Goal: Find contact information: Find contact information

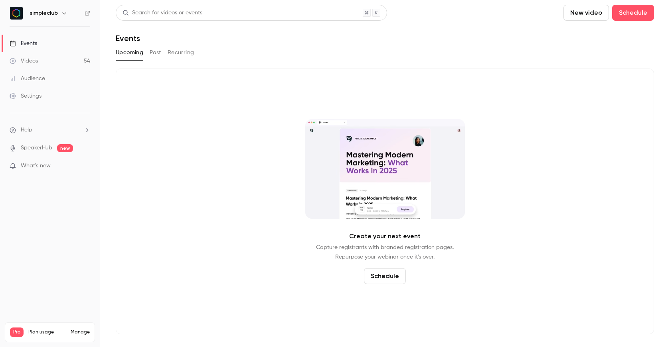
click at [159, 53] on button "Past" at bounding box center [156, 52] width 12 height 13
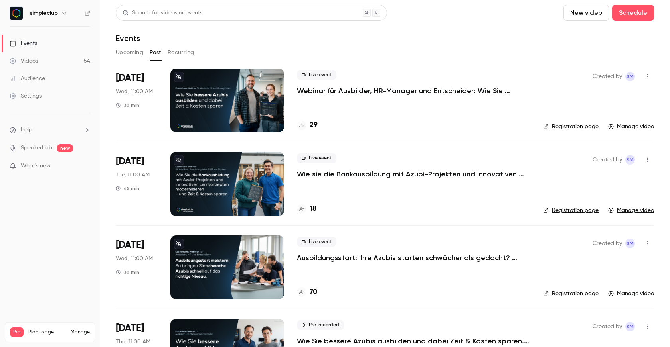
click at [379, 89] on p "Webinar für Ausbilder, HR-Manager und Entscheider: Wie Sie bessere Azubis ausbi…" at bounding box center [413, 91] width 233 height 10
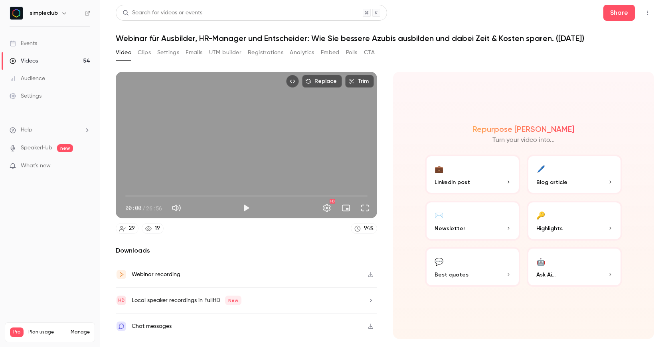
click at [270, 54] on button "Registrations" at bounding box center [265, 52] width 35 height 13
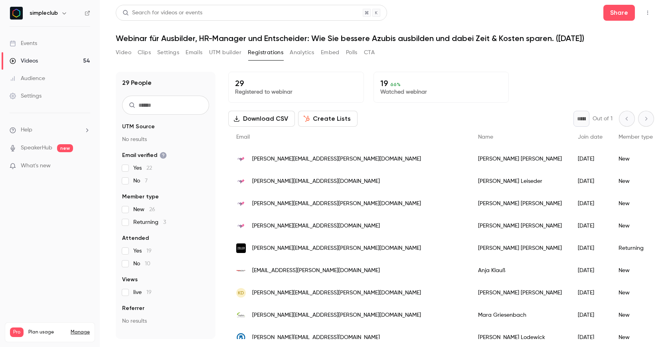
click at [230, 52] on button "UTM builder" at bounding box center [225, 52] width 32 height 13
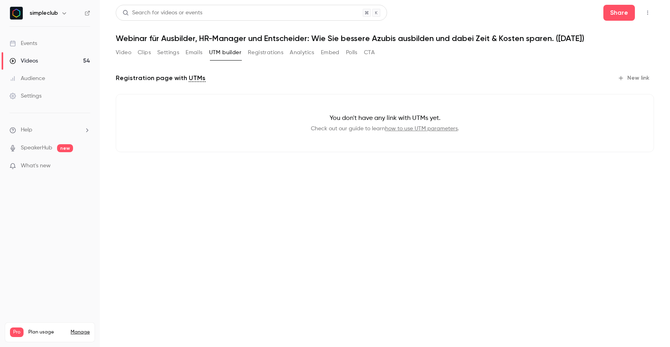
click at [189, 54] on button "Emails" at bounding box center [193, 52] width 17 height 13
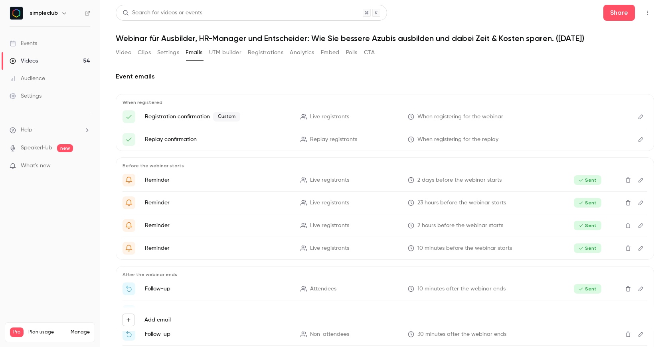
click at [172, 55] on button "Settings" at bounding box center [168, 52] width 22 height 13
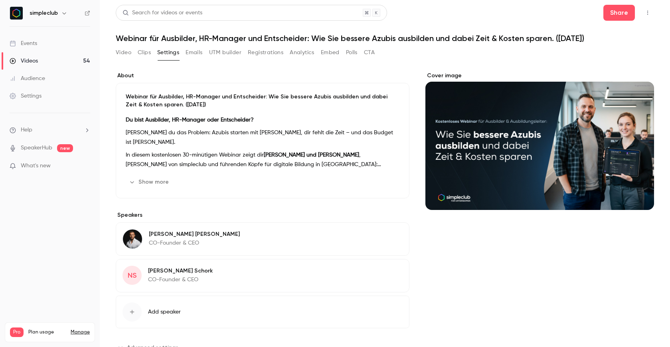
click at [144, 52] on button "Clips" at bounding box center [144, 52] width 13 height 13
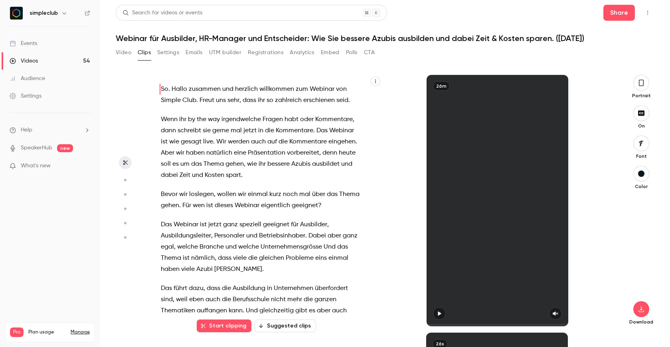
click at [124, 52] on button "Video" at bounding box center [124, 52] width 16 height 13
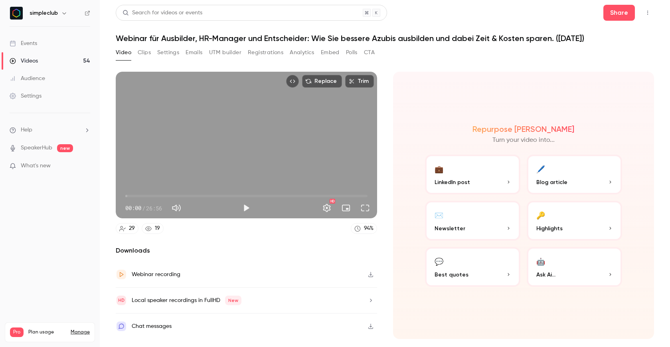
click at [144, 52] on button "Clips" at bounding box center [144, 52] width 13 height 13
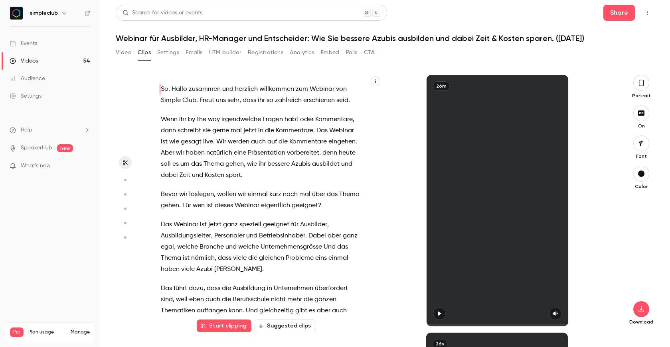
click at [125, 52] on button "Video" at bounding box center [124, 52] width 16 height 13
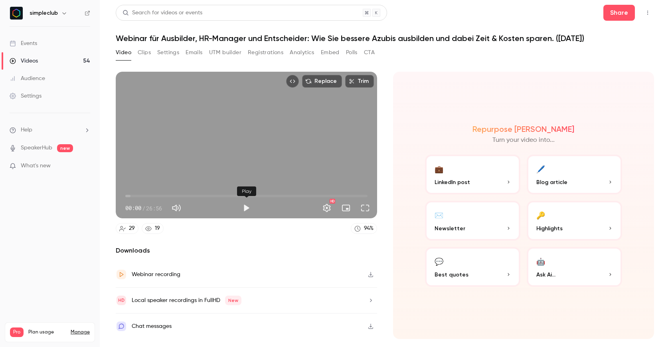
click at [246, 210] on button "Play" at bounding box center [246, 208] width 16 height 16
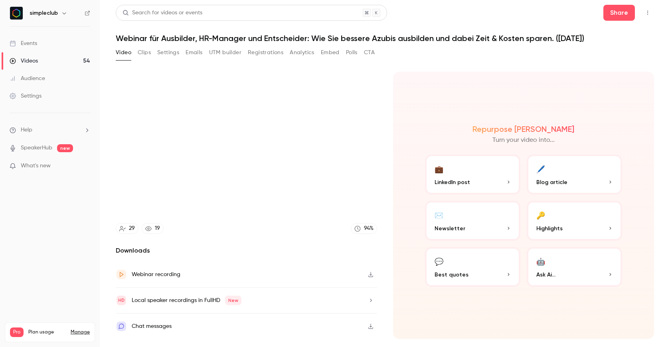
type input "****"
click at [371, 52] on button "CTA" at bounding box center [369, 52] width 11 height 13
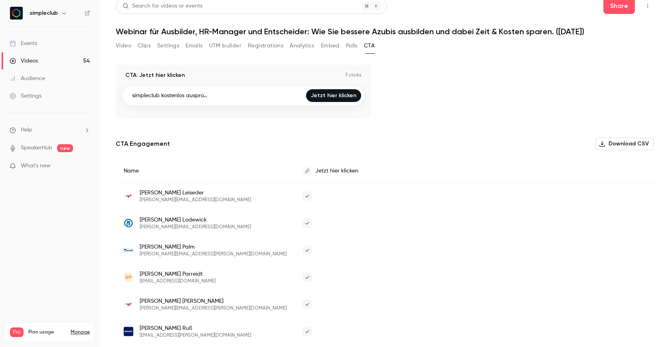
scroll to position [51, 0]
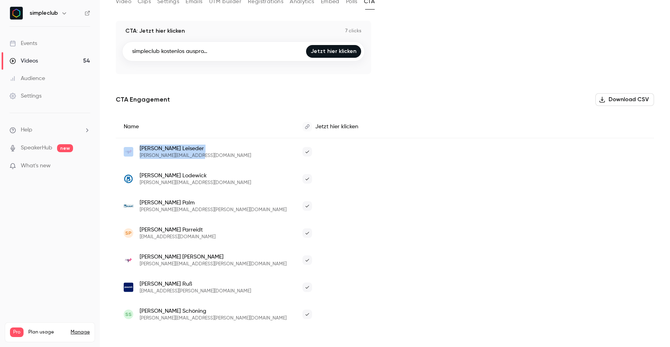
drag, startPoint x: 215, startPoint y: 154, endPoint x: 135, endPoint y: 157, distance: 80.6
click at [135, 157] on div "[PERSON_NAME] [PERSON_NAME][EMAIL_ADDRESS][DOMAIN_NAME]" at bounding box center [205, 152] width 163 height 14
click at [216, 160] on div "[PERSON_NAME] [PERSON_NAME][EMAIL_ADDRESS][DOMAIN_NAME]" at bounding box center [205, 152] width 179 height 28
drag, startPoint x: 217, startPoint y: 159, endPoint x: 138, endPoint y: 157, distance: 79.4
click at [138, 157] on div "[PERSON_NAME] [PERSON_NAME][EMAIL_ADDRESS][DOMAIN_NAME]" at bounding box center [205, 152] width 179 height 28
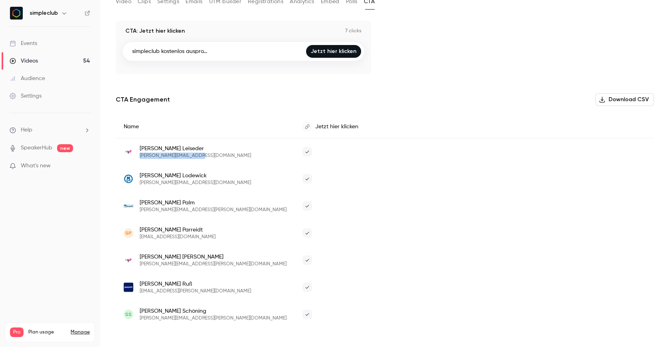
copy span "[PERSON_NAME][EMAIL_ADDRESS][DOMAIN_NAME]"
drag, startPoint x: 194, startPoint y: 181, endPoint x: 138, endPoint y: 182, distance: 55.4
click at [138, 182] on div "[PERSON_NAME] [PERSON_NAME][EMAIL_ADDRESS][DOMAIN_NAME]" at bounding box center [205, 179] width 163 height 14
copy span "[PERSON_NAME][EMAIL_ADDRESS][DOMAIN_NAME]"
drag, startPoint x: 189, startPoint y: 211, endPoint x: 137, endPoint y: 209, distance: 52.3
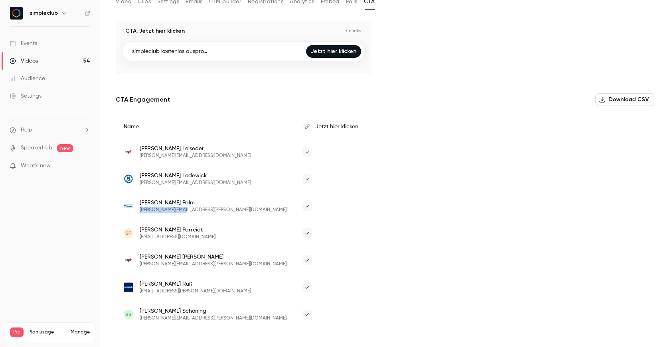
click at [137, 209] on div "[PERSON_NAME] [PERSON_NAME][EMAIL_ADDRESS][PERSON_NAME][DOMAIN_NAME]" at bounding box center [205, 206] width 163 height 14
copy span "[PERSON_NAME][EMAIL_ADDRESS][PERSON_NAME][DOMAIN_NAME]"
drag, startPoint x: 203, startPoint y: 238, endPoint x: 140, endPoint y: 236, distance: 62.3
click at [140, 236] on div "SP [PERSON_NAME] [EMAIL_ADDRESS][DOMAIN_NAME]" at bounding box center [205, 233] width 163 height 14
copy span "[EMAIL_ADDRESS][DOMAIN_NAME]"
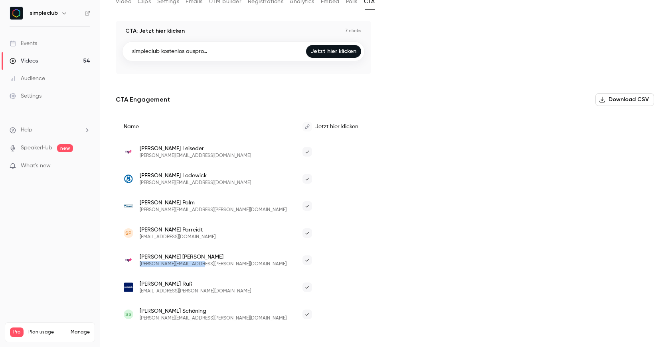
drag, startPoint x: 199, startPoint y: 266, endPoint x: 139, endPoint y: 264, distance: 59.8
click at [139, 264] on div "[PERSON_NAME] [PERSON_NAME][EMAIL_ADDRESS][PERSON_NAME][DOMAIN_NAME]" at bounding box center [205, 260] width 163 height 14
copy span "[PERSON_NAME][EMAIL_ADDRESS][PERSON_NAME][DOMAIN_NAME]"
drag, startPoint x: 196, startPoint y: 292, endPoint x: 140, endPoint y: 290, distance: 55.9
click at [140, 290] on div "[PERSON_NAME] [PERSON_NAME][EMAIL_ADDRESS][PERSON_NAME][DOMAIN_NAME]" at bounding box center [205, 287] width 163 height 14
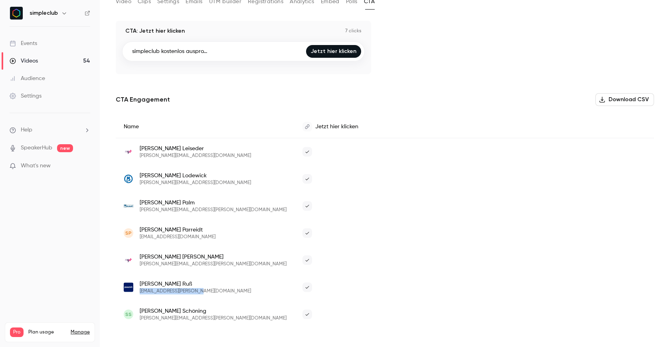
copy span "[EMAIL_ADDRESS][PERSON_NAME][DOMAIN_NAME]"
drag, startPoint x: 238, startPoint y: 318, endPoint x: 137, endPoint y: 319, distance: 100.9
click at [137, 319] on div "[PERSON_NAME] Schöning [EMAIL_ADDRESS][PERSON_NAME][DOMAIN_NAME]" at bounding box center [205, 314] width 163 height 14
copy span "[PERSON_NAME][EMAIL_ADDRESS][PERSON_NAME][DOMAIN_NAME]"
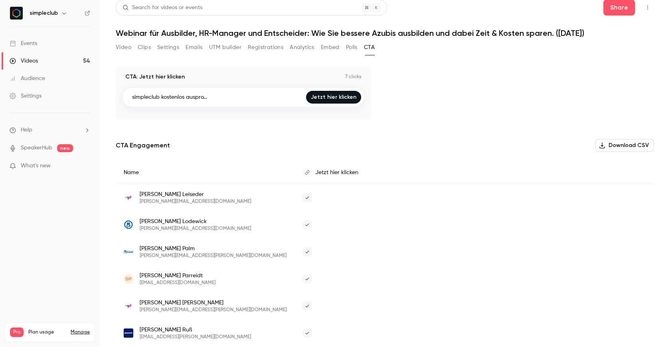
scroll to position [0, 0]
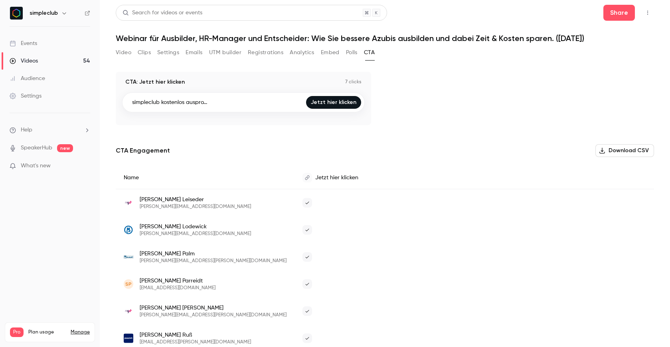
click at [264, 52] on button "Registrations" at bounding box center [265, 52] width 35 height 13
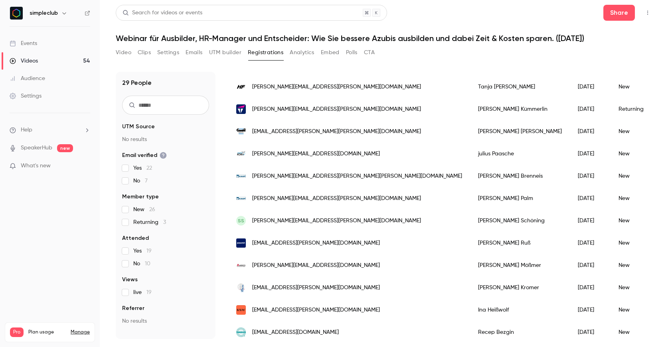
scroll to position [462, 0]
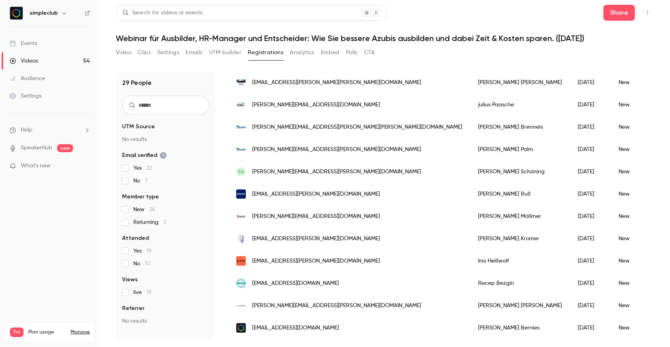
click at [660, 326] on div "No" at bounding box center [680, 328] width 40 height 22
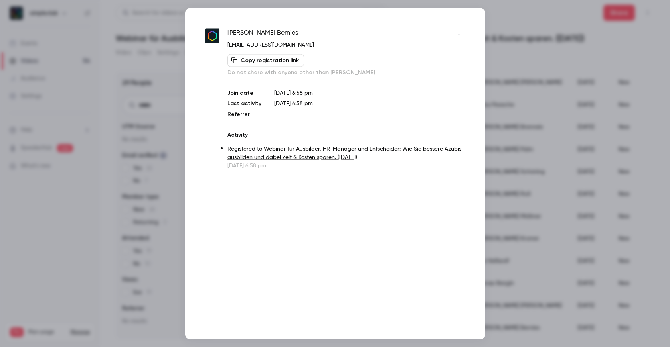
click at [465, 36] on div "[PERSON_NAME] [PERSON_NAME][EMAIL_ADDRESS][DOMAIN_NAME] Copy registration link …" at bounding box center [335, 173] width 300 height 331
click at [459, 36] on icon "button" at bounding box center [458, 35] width 6 height 6
click at [543, 60] on div at bounding box center [335, 173] width 670 height 347
click at [536, 102] on div at bounding box center [335, 173] width 670 height 347
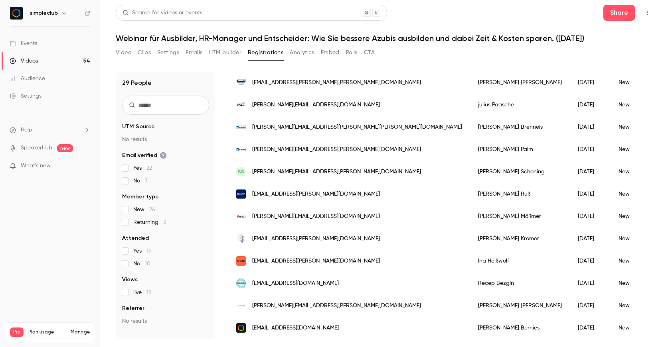
click at [132, 221] on label "Returning 3" at bounding box center [165, 223] width 87 height 8
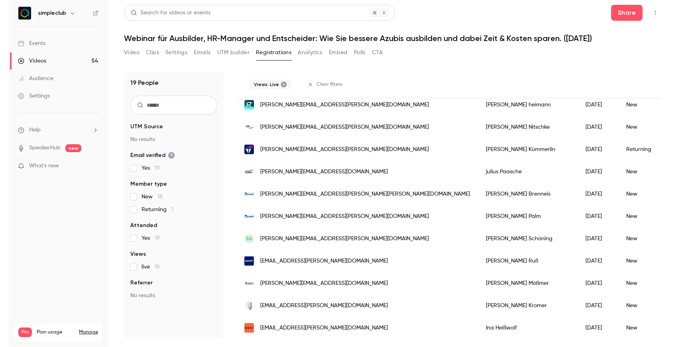
scroll to position [284, 0]
